Goal: Information Seeking & Learning: Understand process/instructions

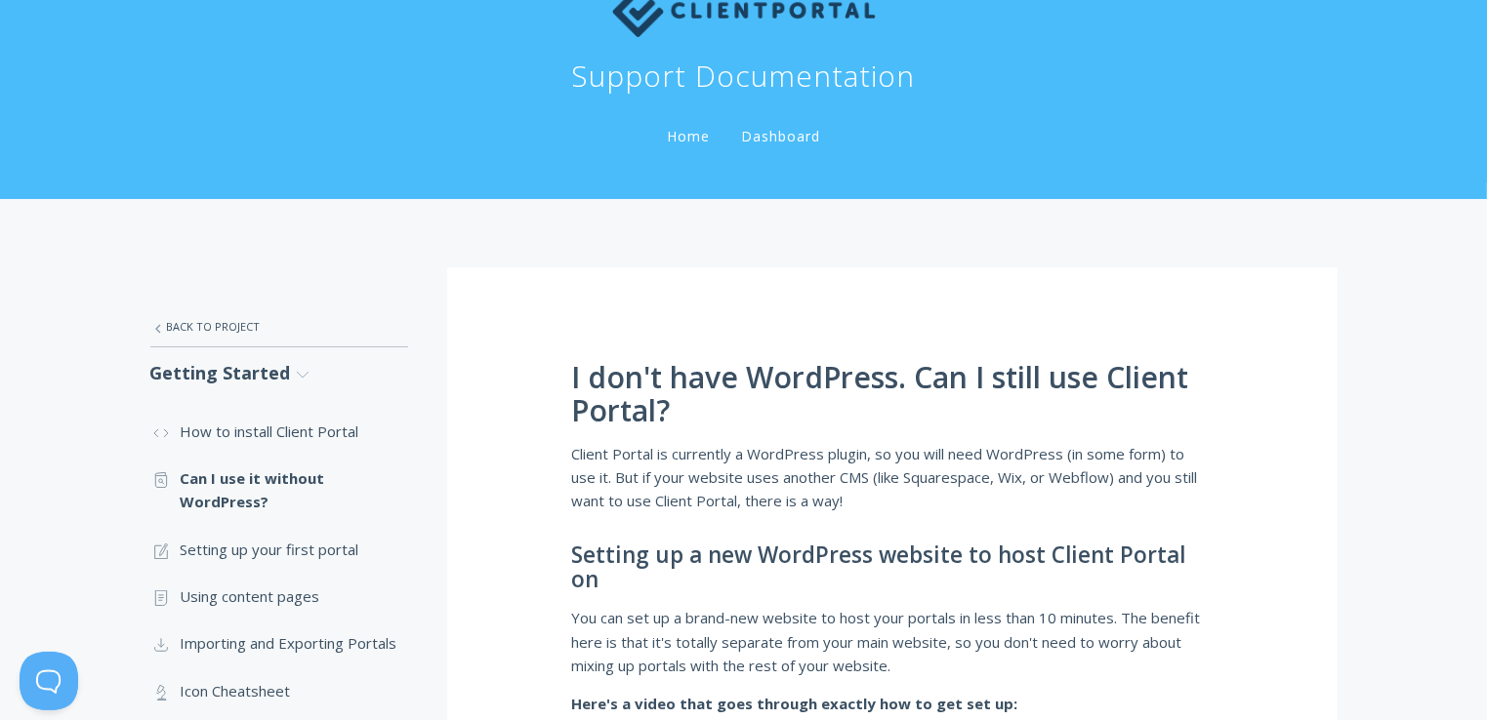
scroll to position [46, 0]
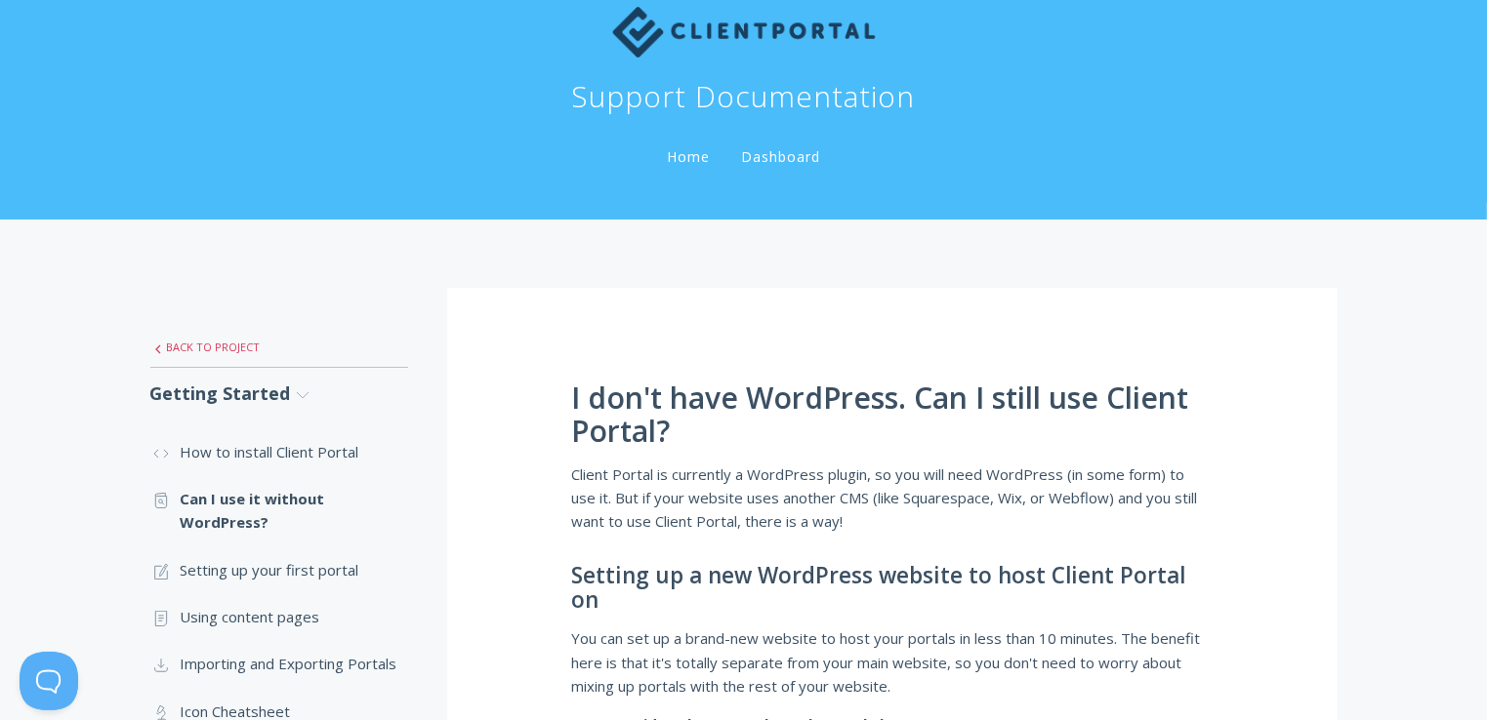
click at [221, 348] on link ".st0{fill:none;stroke:#000000;stroke-width:2;stroke-miterlimit:10;} Untitled-27…" at bounding box center [279, 347] width 258 height 41
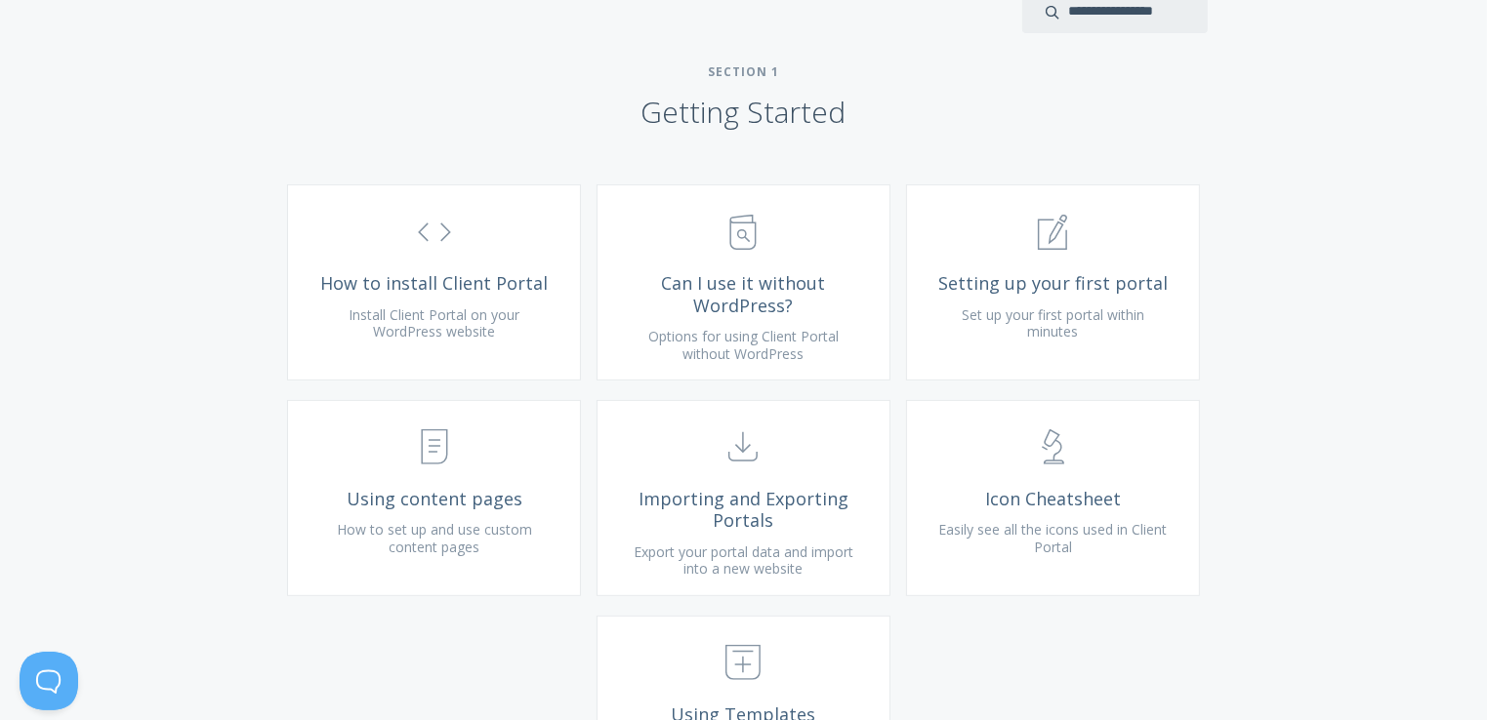
scroll to position [657, 0]
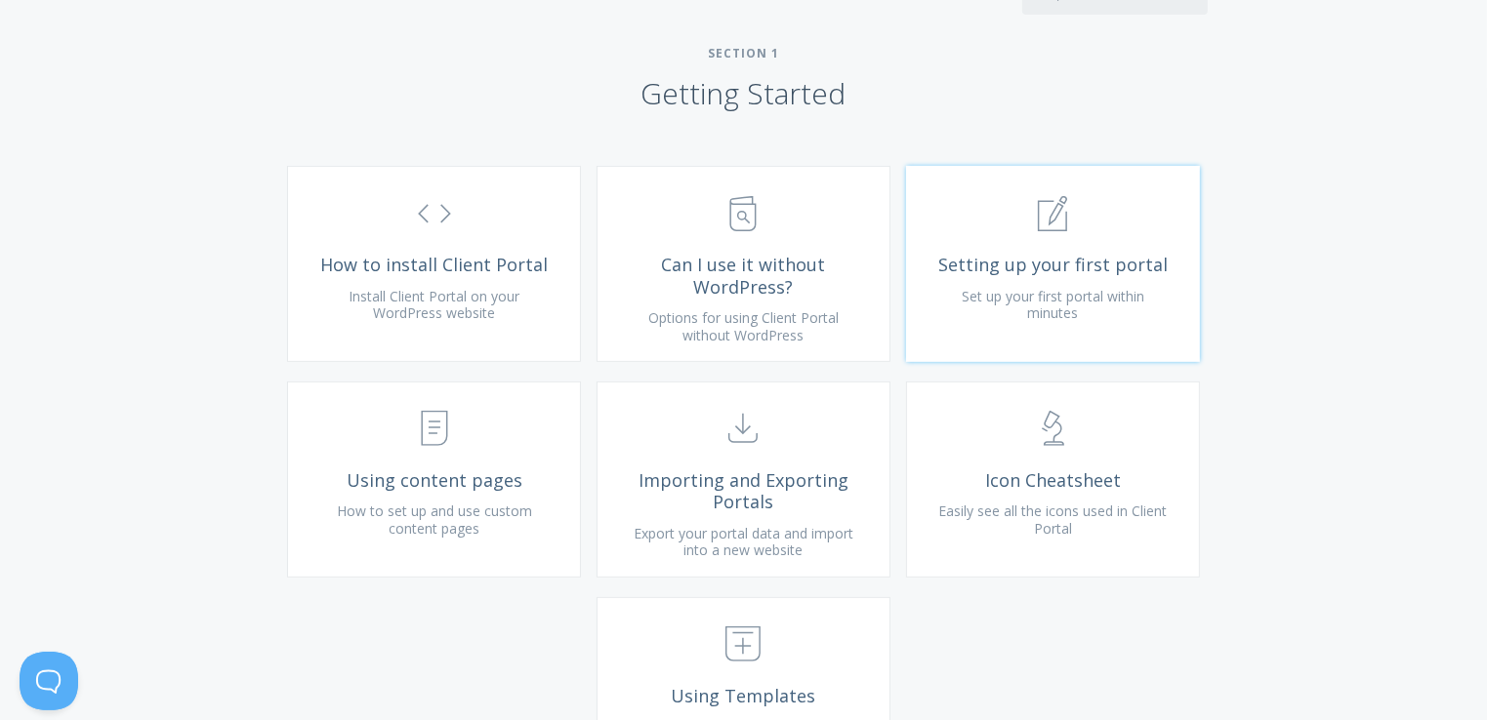
click at [1046, 276] on span "Setting up your first portal" at bounding box center [1052, 265] width 233 height 22
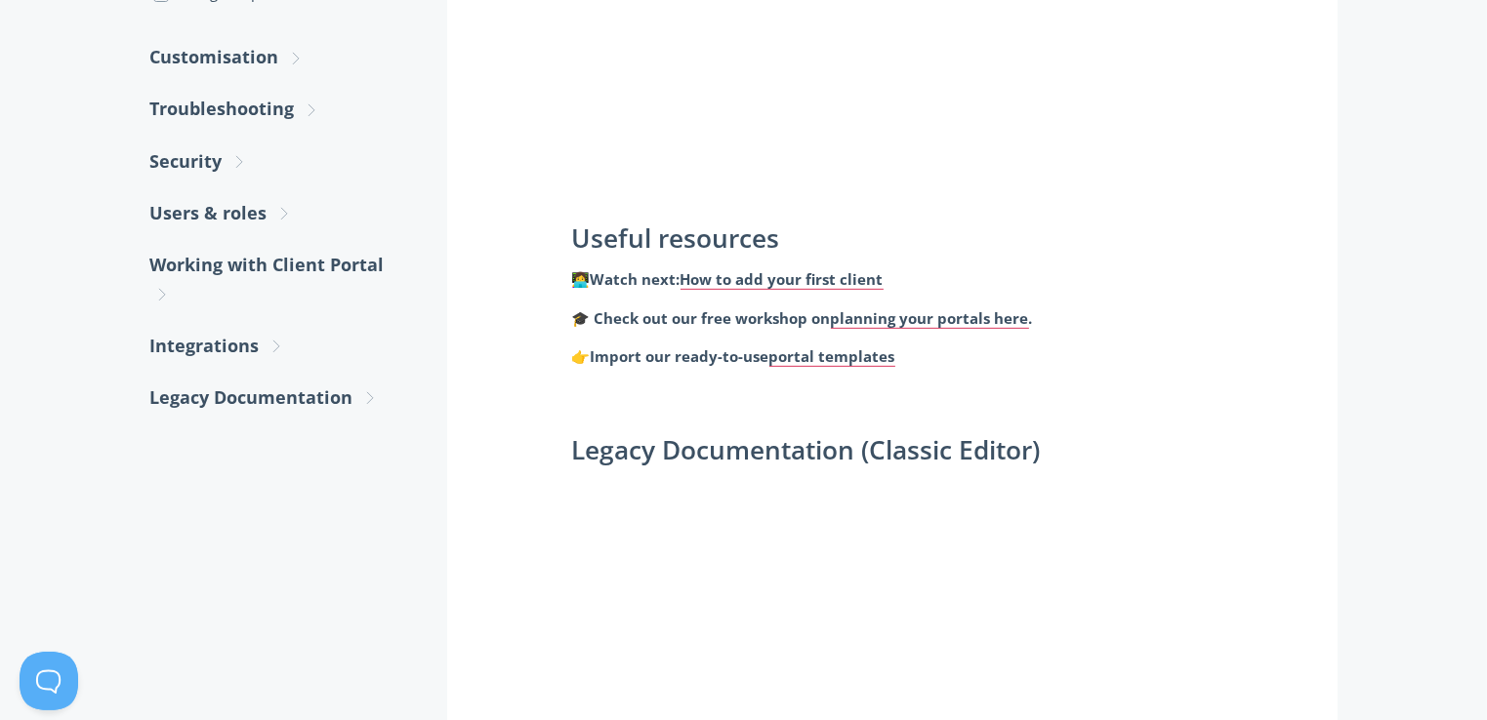
scroll to position [774, 0]
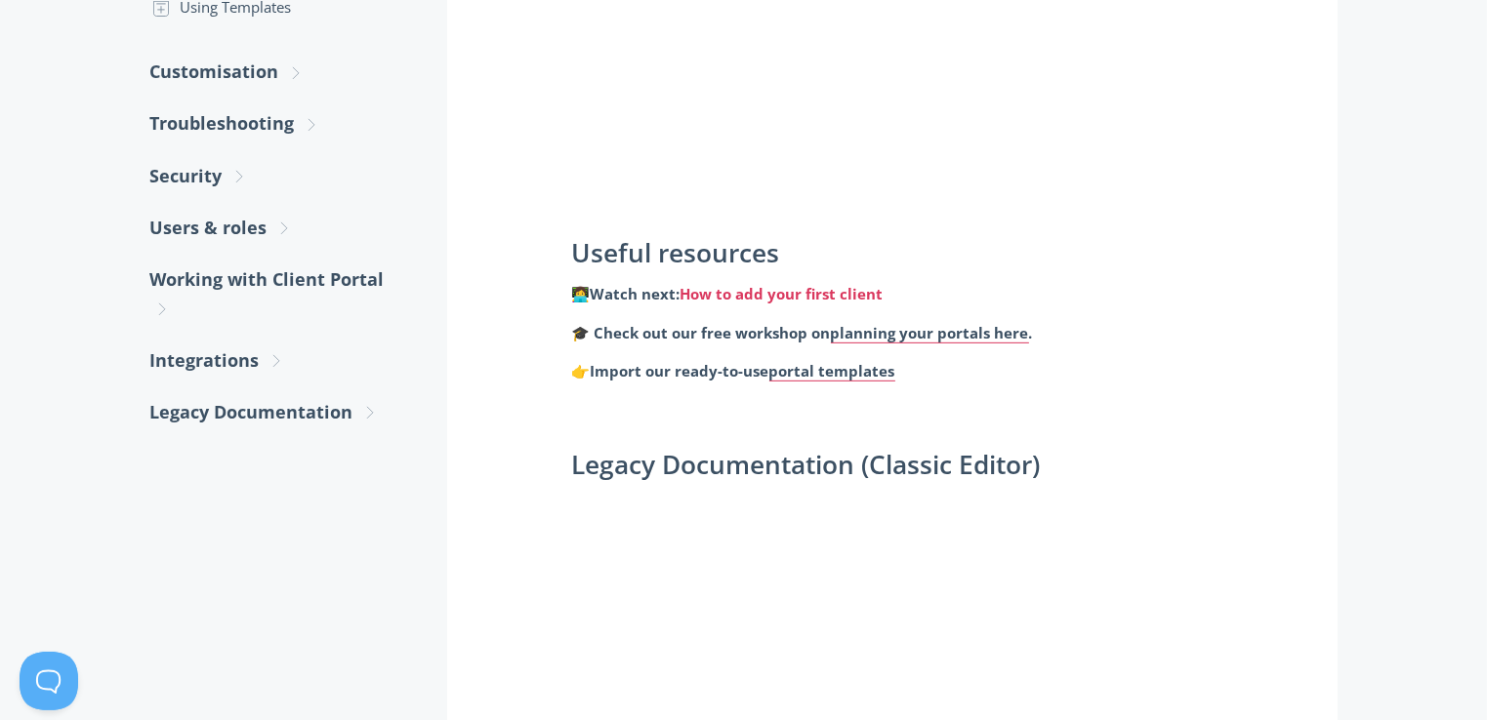
click at [779, 291] on link "How to add your first client" at bounding box center [781, 294] width 203 height 20
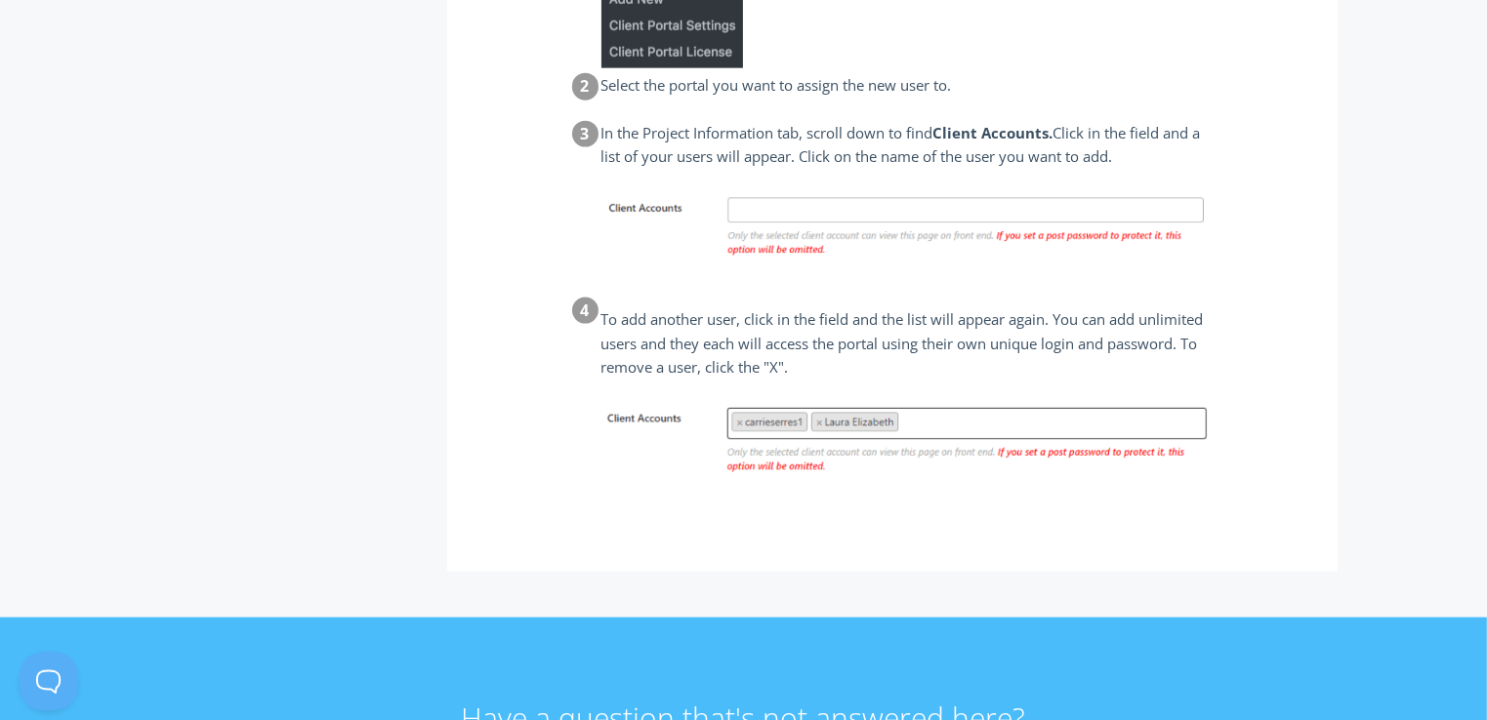
scroll to position [2642, 0]
